Goal: Check status: Check status

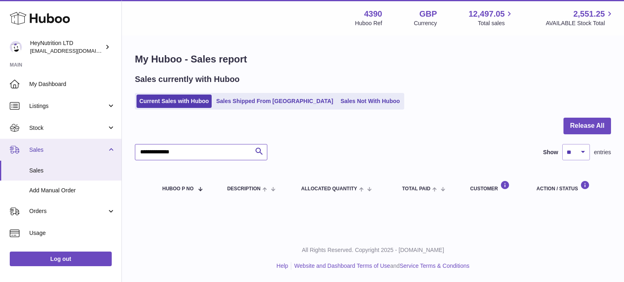
drag, startPoint x: 155, startPoint y: 156, endPoint x: 49, endPoint y: 154, distance: 106.5
click at [33, 156] on div "Huboo HeyNutrition LTD [EMAIL_ADDRESS][DOMAIN_NAME] Main My Dashboard Listings …" at bounding box center [312, 141] width 624 height 282
paste input "text"
type input "**********"
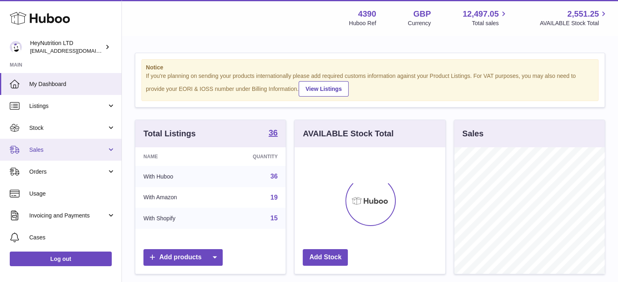
click at [85, 152] on span "Sales" at bounding box center [68, 150] width 78 height 8
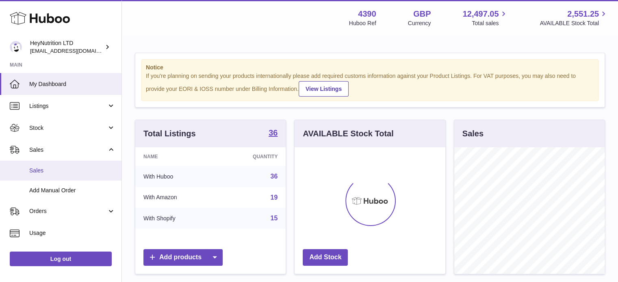
click at [78, 168] on span "Sales" at bounding box center [72, 171] width 86 height 8
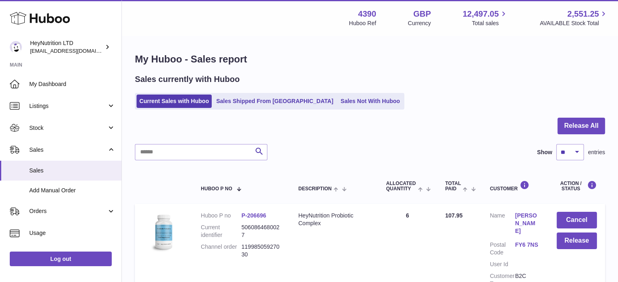
click at [219, 156] on input "text" at bounding box center [201, 152] width 133 height 16
paste input "**********"
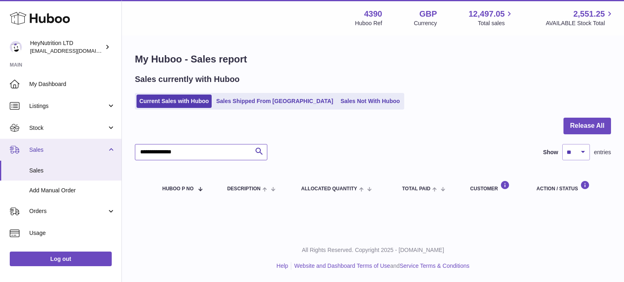
click at [91, 155] on div "Huboo HeyNutrition LTD [EMAIL_ADDRESS][DOMAIN_NAME] Main My Dashboard Listings …" at bounding box center [312, 141] width 624 height 282
paste input "text"
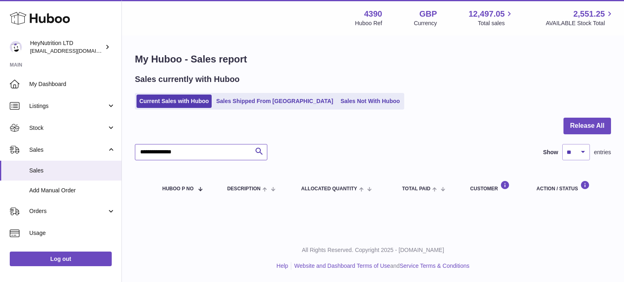
type input "**********"
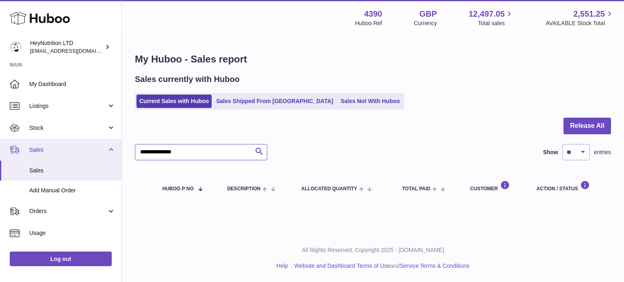
drag, startPoint x: 226, startPoint y: 152, endPoint x: 91, endPoint y: 157, distance: 135.1
click at [93, 157] on div "Huboo HeyNutrition LTD [EMAIL_ADDRESS][DOMAIN_NAME] Main My Dashboard Listings …" at bounding box center [312, 141] width 624 height 282
paste input "text"
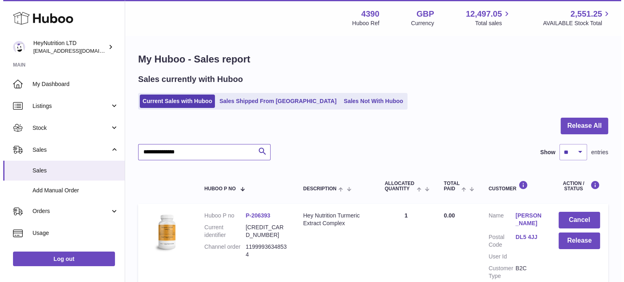
scroll to position [41, 0]
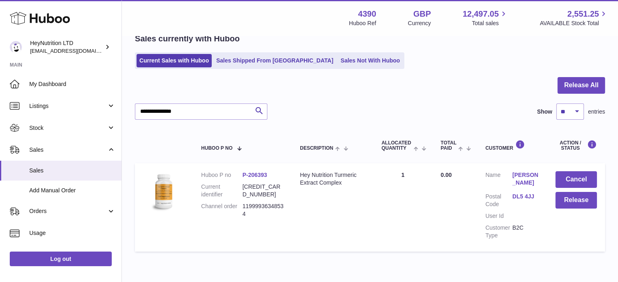
click at [521, 200] on dd "DL5 4JJ" at bounding box center [526, 200] width 27 height 15
click at [522, 196] on link "DL5 4JJ" at bounding box center [526, 197] width 27 height 8
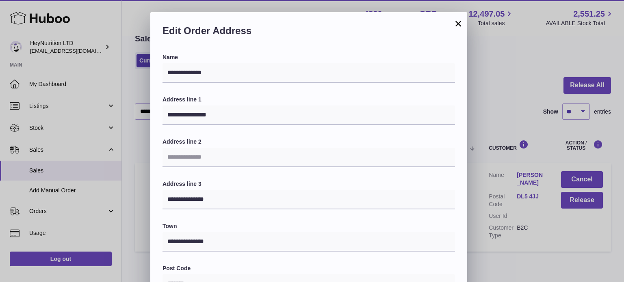
scroll to position [229, 0]
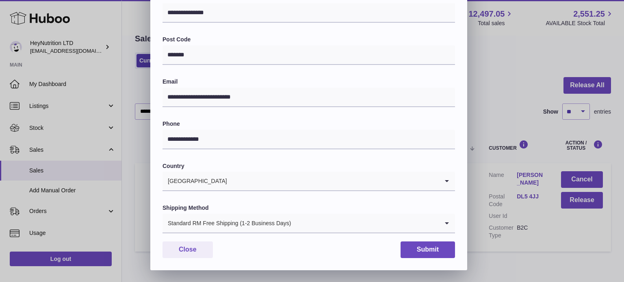
click at [242, 221] on div "Standard RM Free Shipping (1-2 Business Days)" at bounding box center [301, 223] width 276 height 19
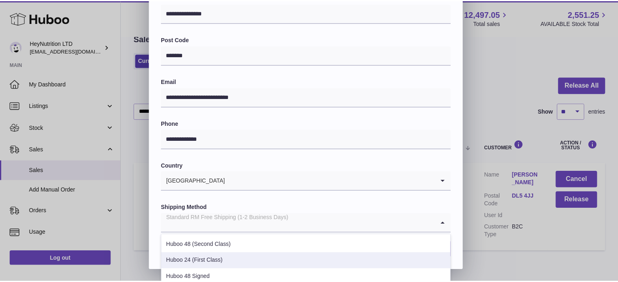
scroll to position [81, 0]
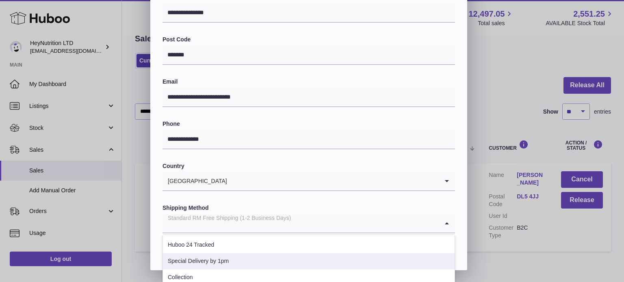
click at [239, 255] on li "Special Delivery by 1pm" at bounding box center [309, 262] width 292 height 16
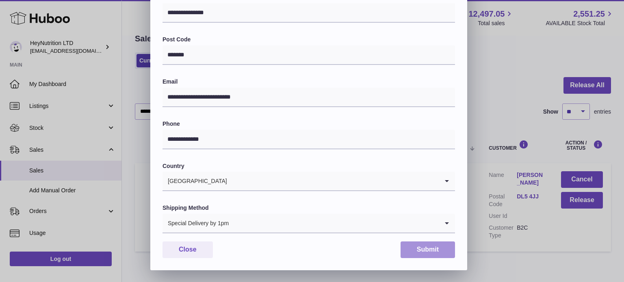
click at [439, 250] on button "Submit" at bounding box center [428, 250] width 54 height 17
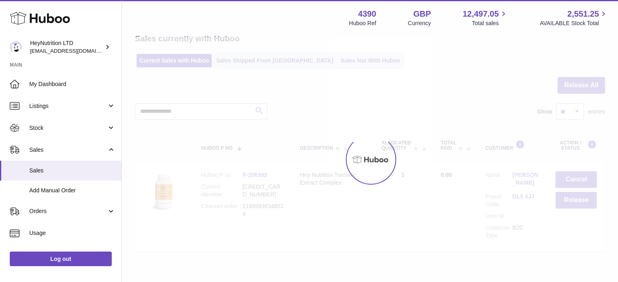
scroll to position [0, 0]
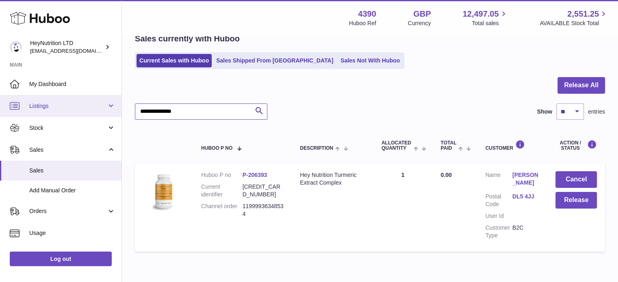
drag, startPoint x: 195, startPoint y: 111, endPoint x: 47, endPoint y: 112, distance: 148.4
click at [59, 112] on div "Huboo HeyNutrition LTD [EMAIL_ADDRESS][DOMAIN_NAME] Main My Dashboard Listings …" at bounding box center [309, 139] width 618 height 361
paste input "text"
type input "**********"
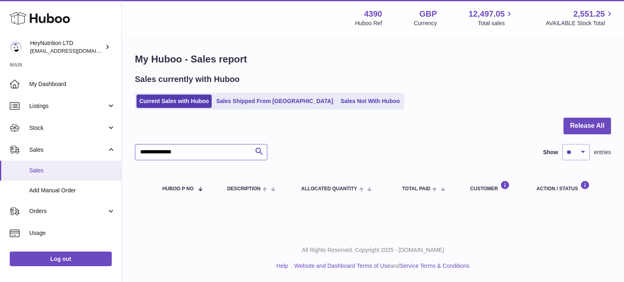
drag, startPoint x: 198, startPoint y: 159, endPoint x: 38, endPoint y: 166, distance: 160.3
click at [46, 164] on div "Huboo HeyNutrition LTD [EMAIL_ADDRESS][DOMAIN_NAME] Main My Dashboard Listings …" at bounding box center [312, 141] width 624 height 282
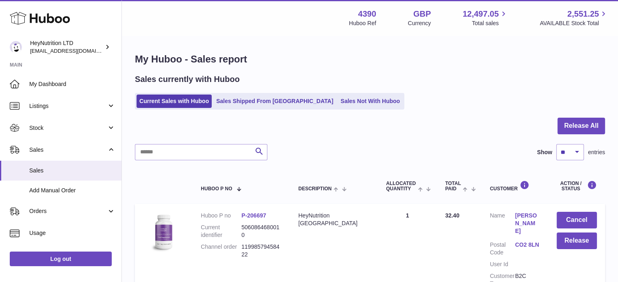
click at [554, 124] on div at bounding box center [370, 131] width 470 height 26
click at [567, 125] on button "Release All" at bounding box center [582, 126] width 48 height 17
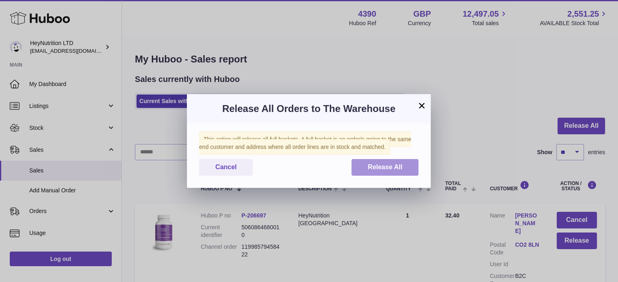
click at [405, 170] on button "Release All" at bounding box center [385, 167] width 67 height 17
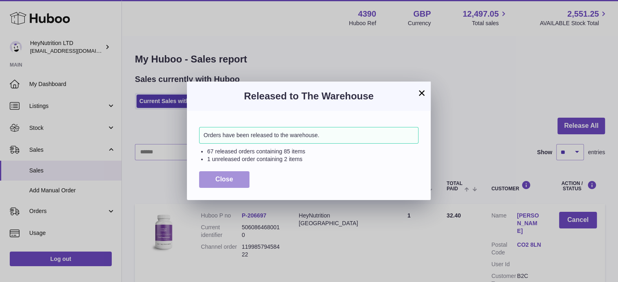
click at [230, 181] on span "Close" at bounding box center [224, 179] width 18 height 7
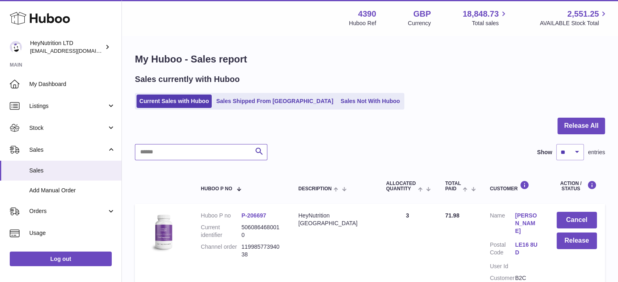
click at [193, 154] on input "text" at bounding box center [201, 152] width 133 height 16
paste input "**********"
type input "**********"
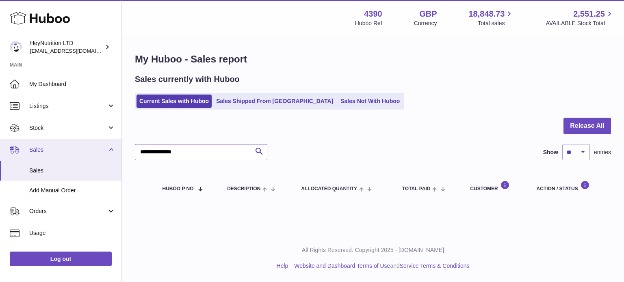
drag, startPoint x: 200, startPoint y: 154, endPoint x: 9, endPoint y: 153, distance: 190.2
click at [11, 154] on div "Huboo HeyNutrition LTD info@heynutrition.com Main My Dashboard Listings Not wit…" at bounding box center [312, 141] width 624 height 282
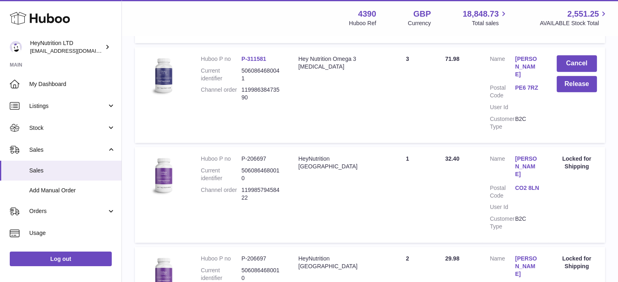
scroll to position [940, 0]
